Goal: Transaction & Acquisition: Download file/media

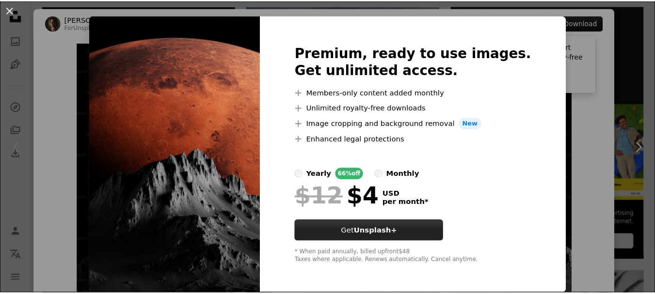
scroll to position [17, 0]
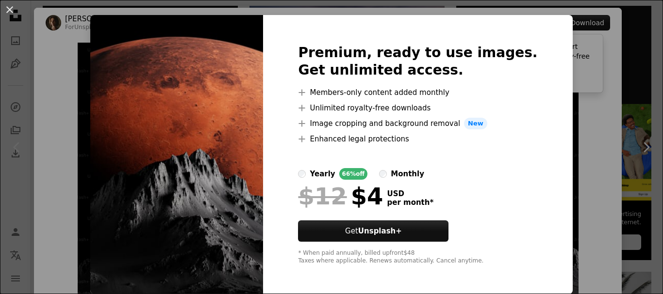
click at [584, 208] on div "An X shape Premium, ready to use images. Get unlimited access. A plus sign Memb…" at bounding box center [331, 147] width 663 height 294
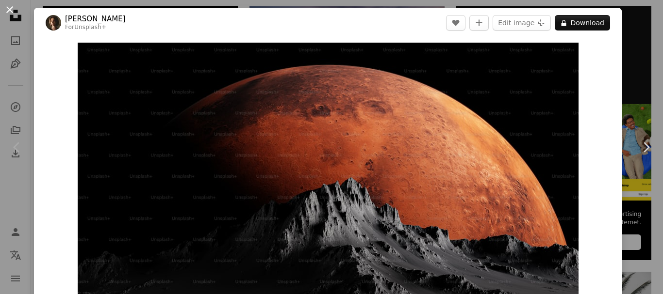
click at [10, 8] on button "An X shape" at bounding box center [10, 10] width 12 height 12
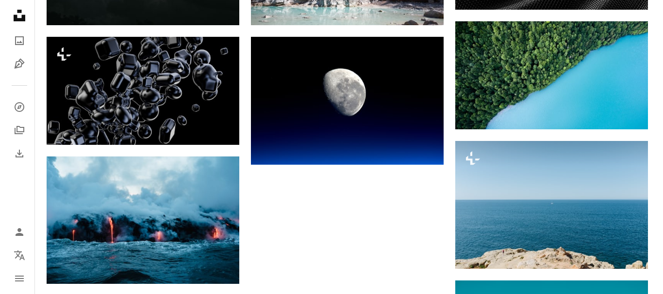
scroll to position [1001, 0]
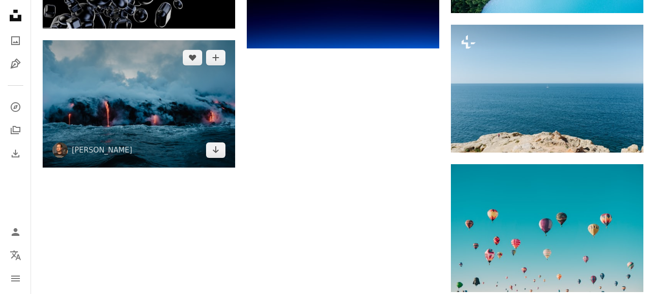
click at [150, 127] on img at bounding box center [139, 104] width 193 height 128
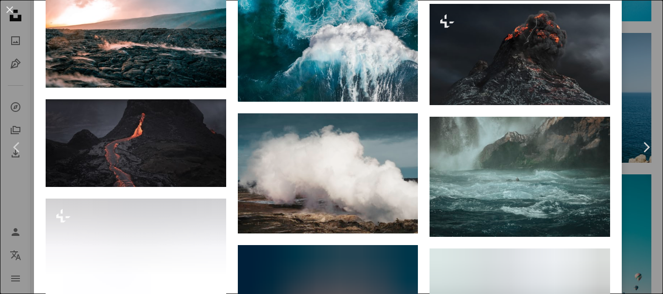
scroll to position [1182, 0]
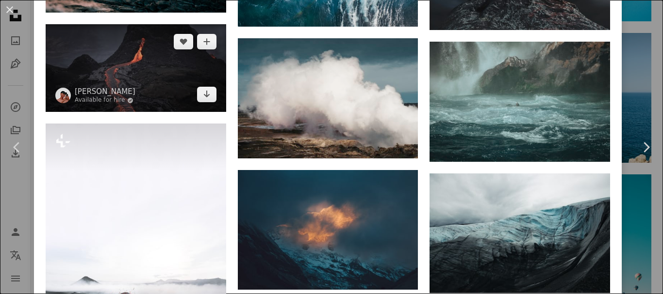
click at [126, 53] on img at bounding box center [136, 68] width 180 height 88
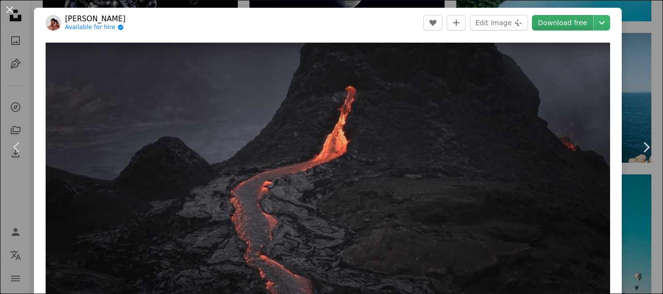
click at [558, 18] on link "Download free" at bounding box center [562, 23] width 61 height 16
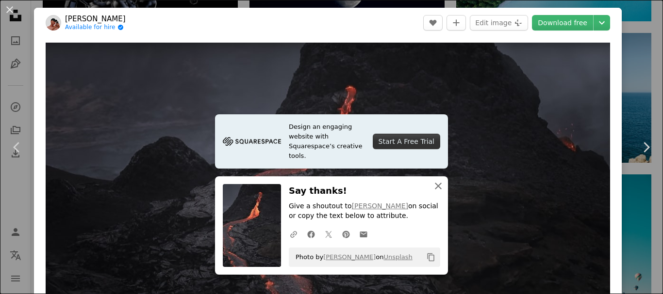
click at [435, 187] on icon "button" at bounding box center [438, 186] width 7 height 7
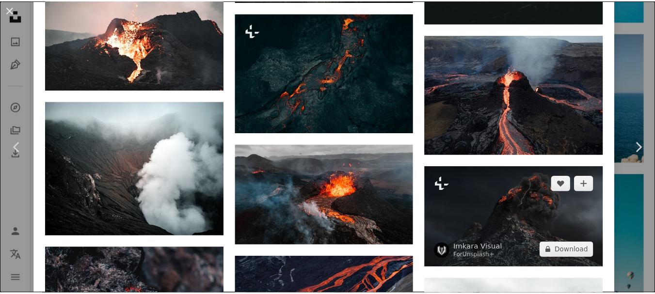
scroll to position [1283, 0]
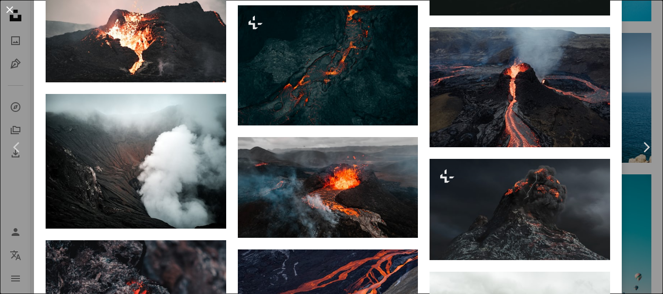
click at [9, 10] on button "An X shape" at bounding box center [10, 10] width 12 height 12
